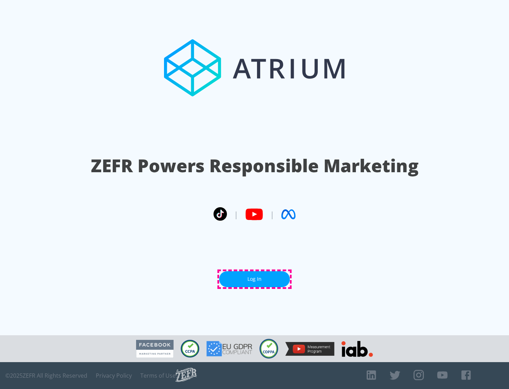
click at [254, 279] on link "Log In" at bounding box center [254, 279] width 71 height 16
